Goal: Task Accomplishment & Management: Manage account settings

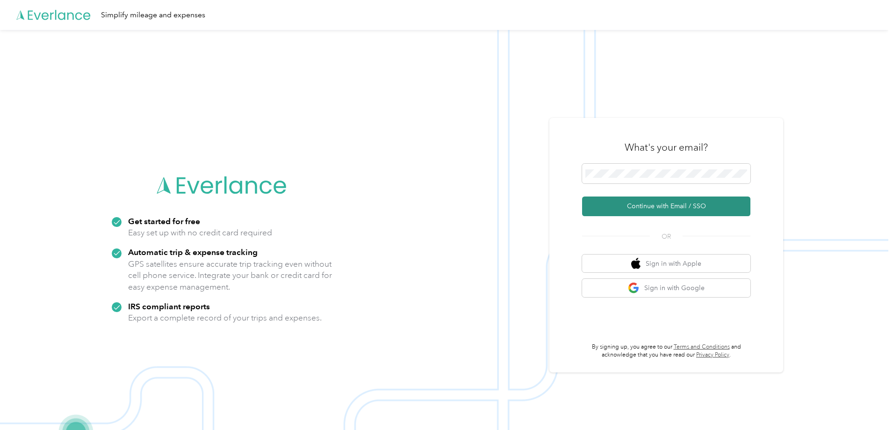
click at [637, 207] on button "Continue with Email / SSO" at bounding box center [666, 206] width 168 height 20
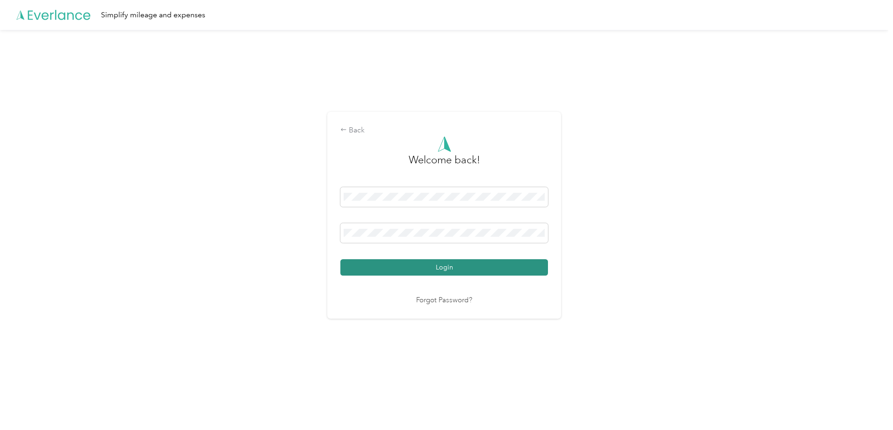
click at [501, 261] on button "Login" at bounding box center [445, 267] width 208 height 16
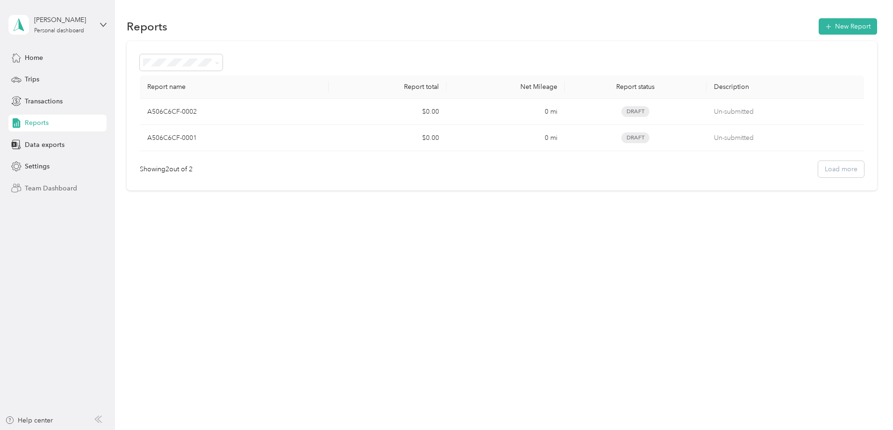
click at [48, 185] on span "Team Dashboard" at bounding box center [51, 188] width 52 height 10
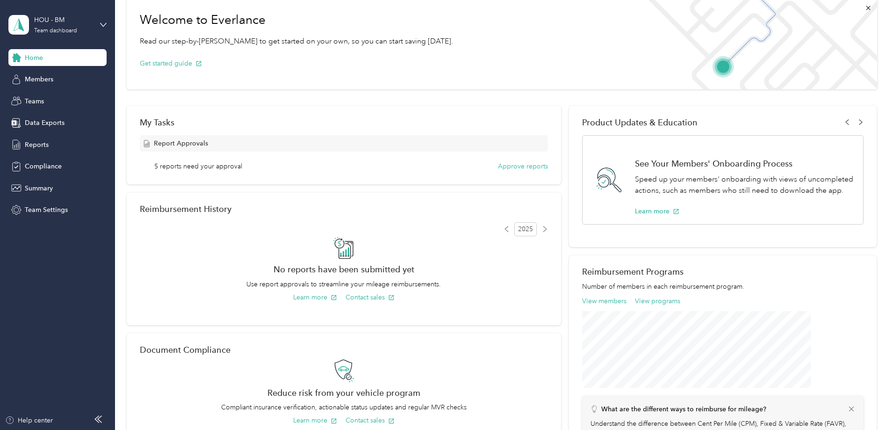
scroll to position [58, 0]
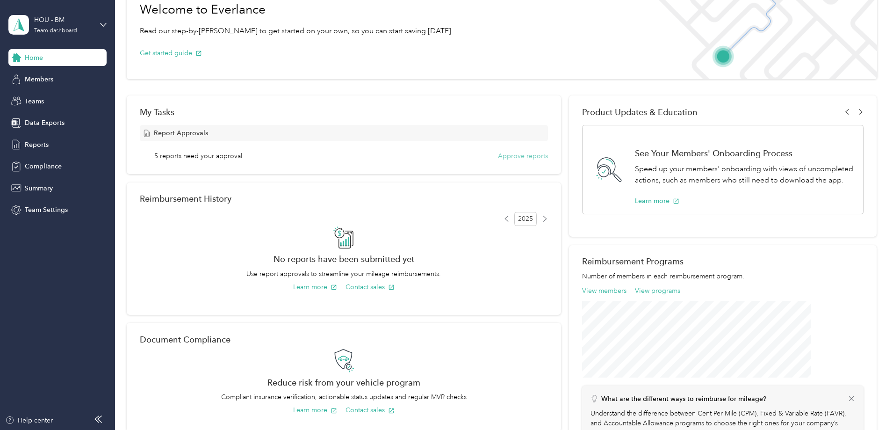
click at [515, 160] on button "Approve reports" at bounding box center [523, 156] width 50 height 10
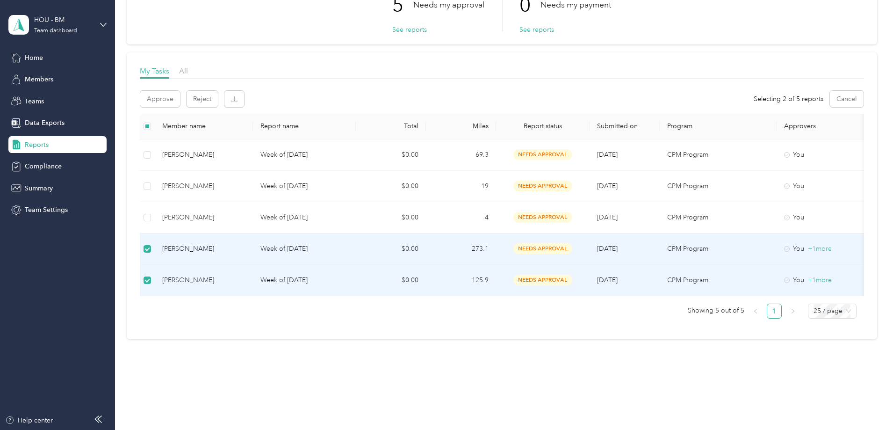
scroll to position [96, 0]
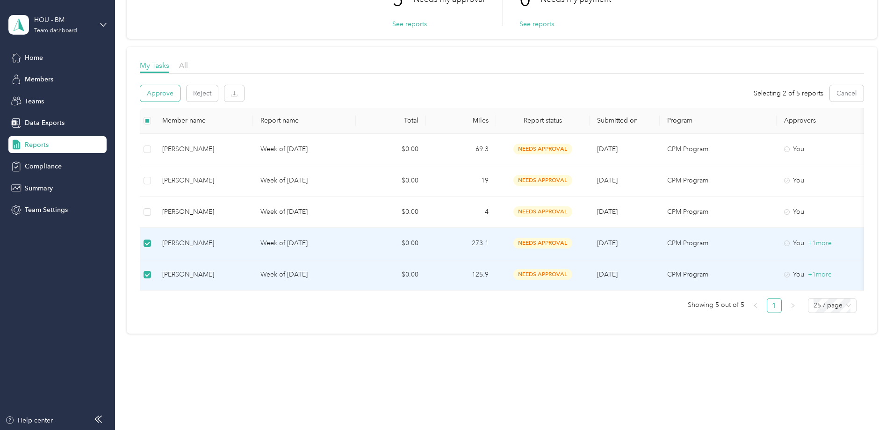
click at [180, 86] on button "Approve" at bounding box center [160, 93] width 40 height 16
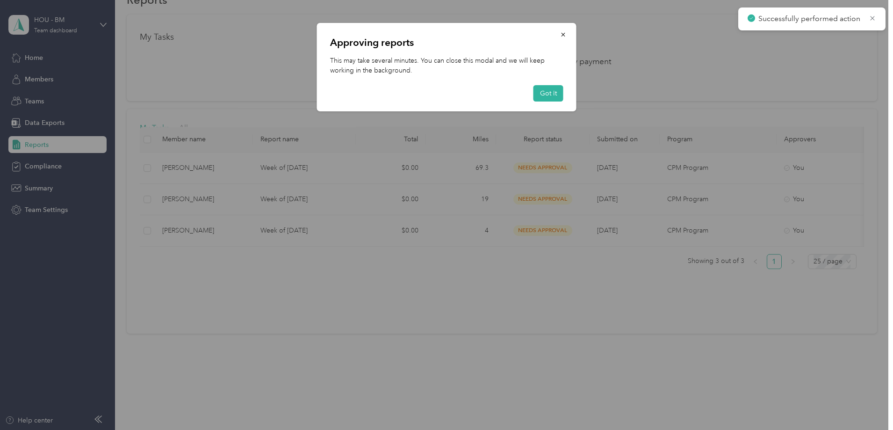
scroll to position [34, 0]
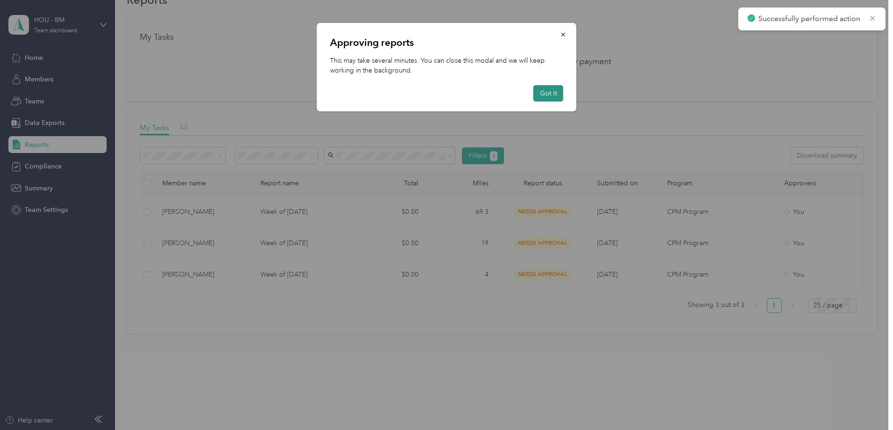
click at [551, 91] on button "Got it" at bounding box center [549, 93] width 30 height 16
